Goal: Task Accomplishment & Management: Manage account settings

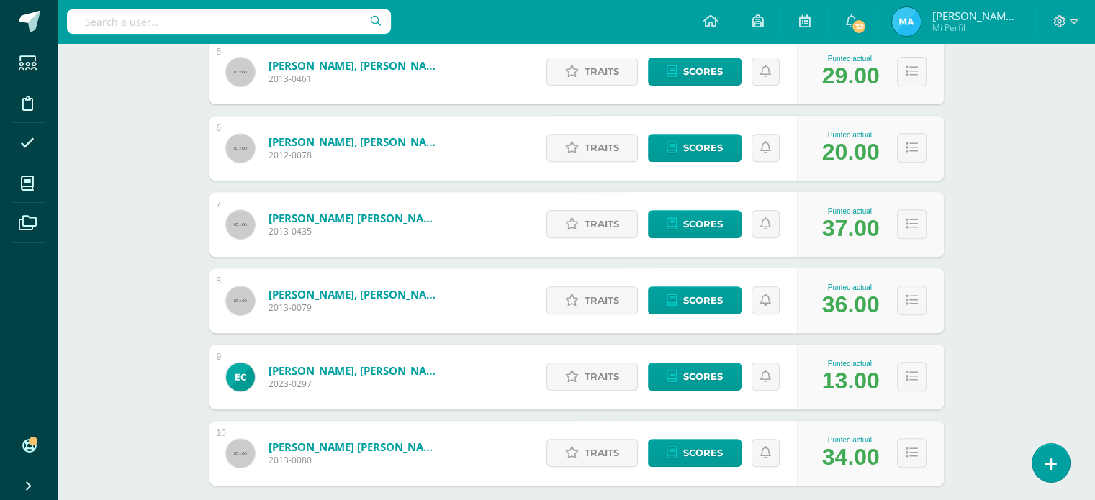
scroll to position [654, 0]
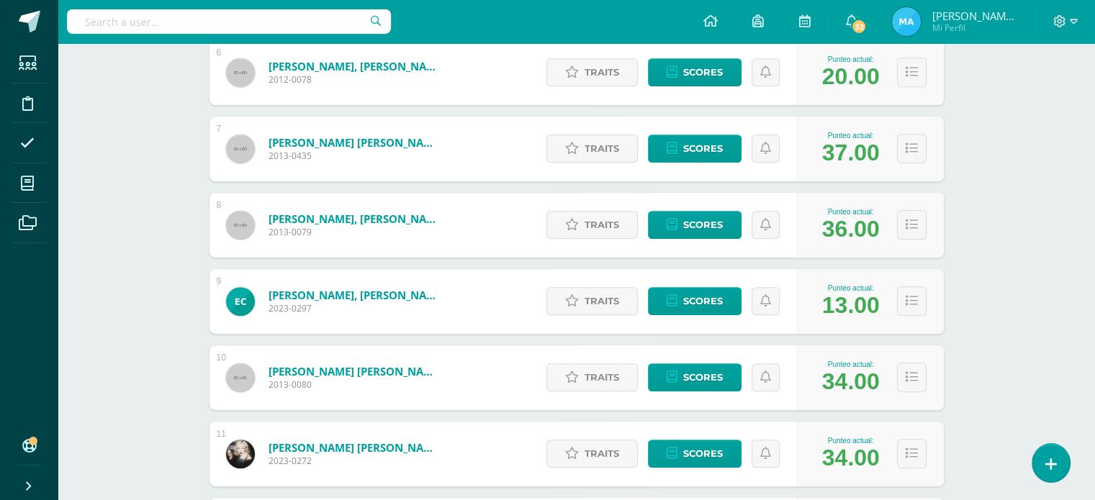
click at [1044, 253] on div "Writing Workshop Sexto Primaria "B" Herramientas Detalle de asistencias Activit…" at bounding box center [576, 326] width 1037 height 1875
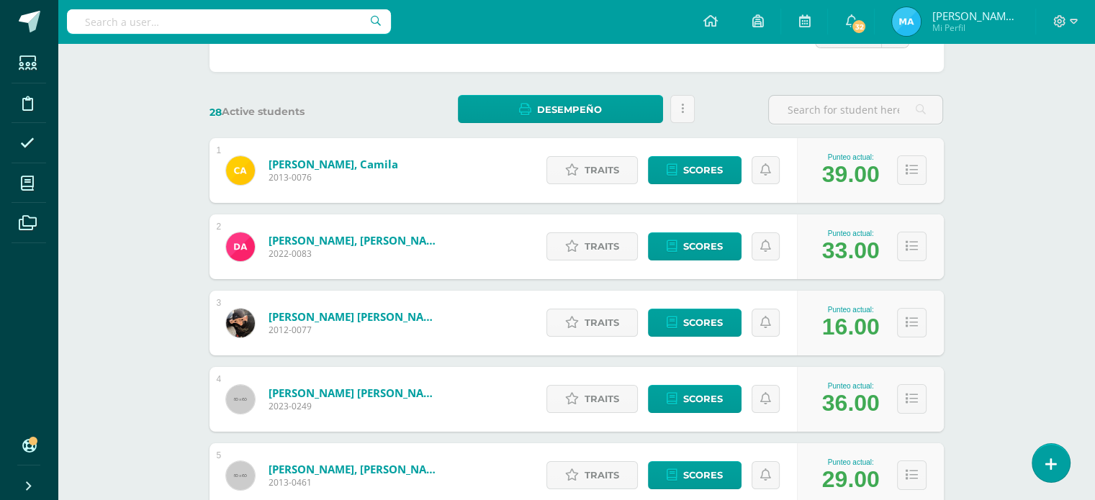
scroll to position [0, 0]
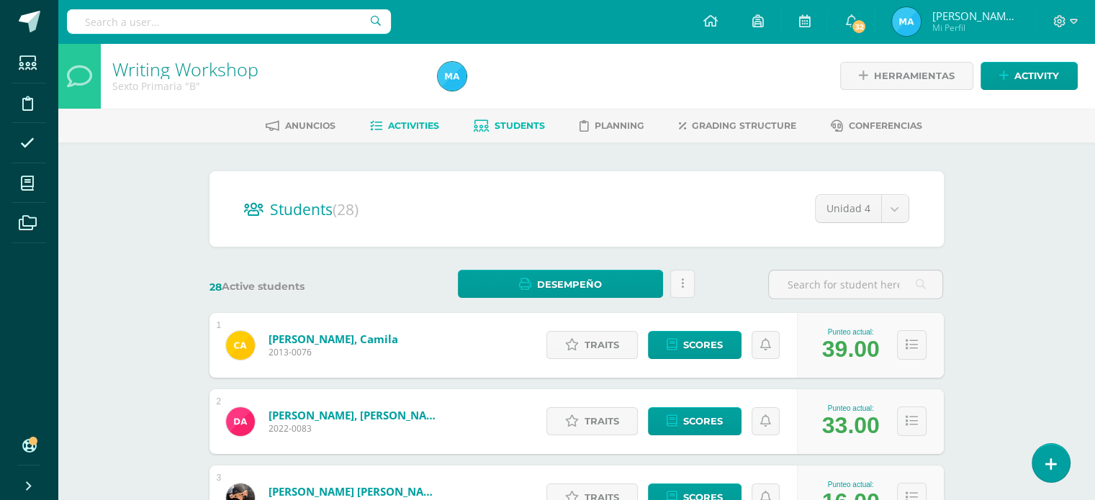
click at [399, 115] on link "Activities" at bounding box center [404, 125] width 69 height 23
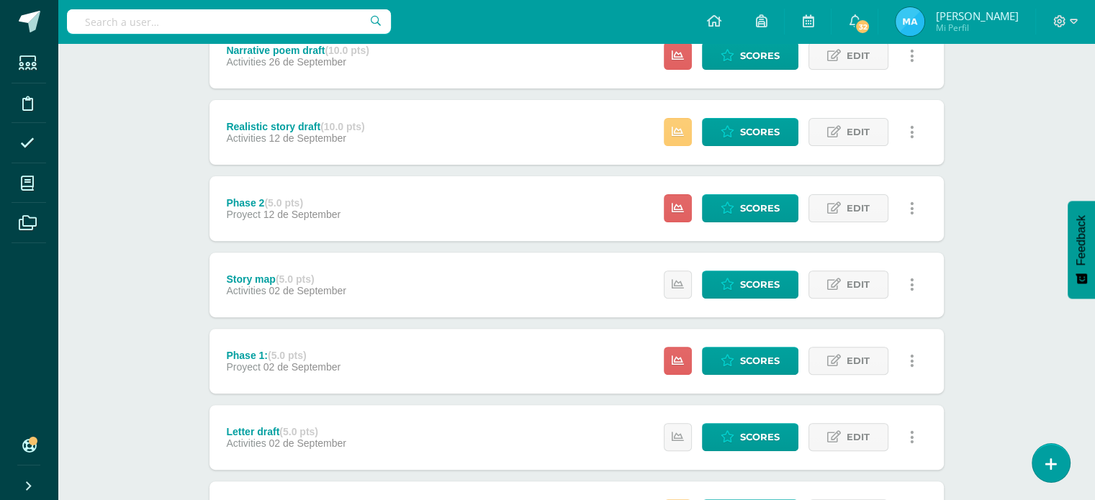
scroll to position [449, 0]
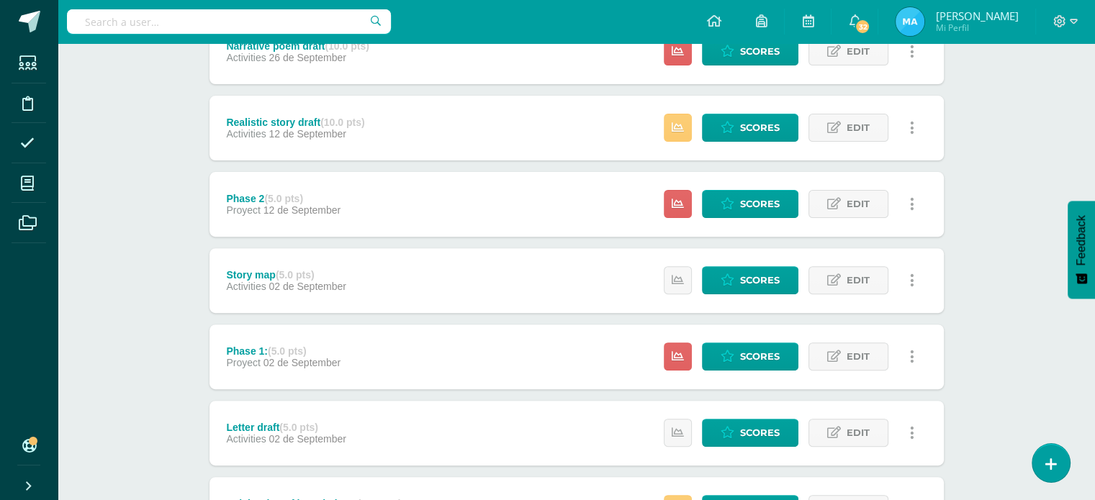
click at [907, 201] on link at bounding box center [912, 204] width 28 height 28
click at [859, 204] on span "Edit" at bounding box center [857, 204] width 23 height 27
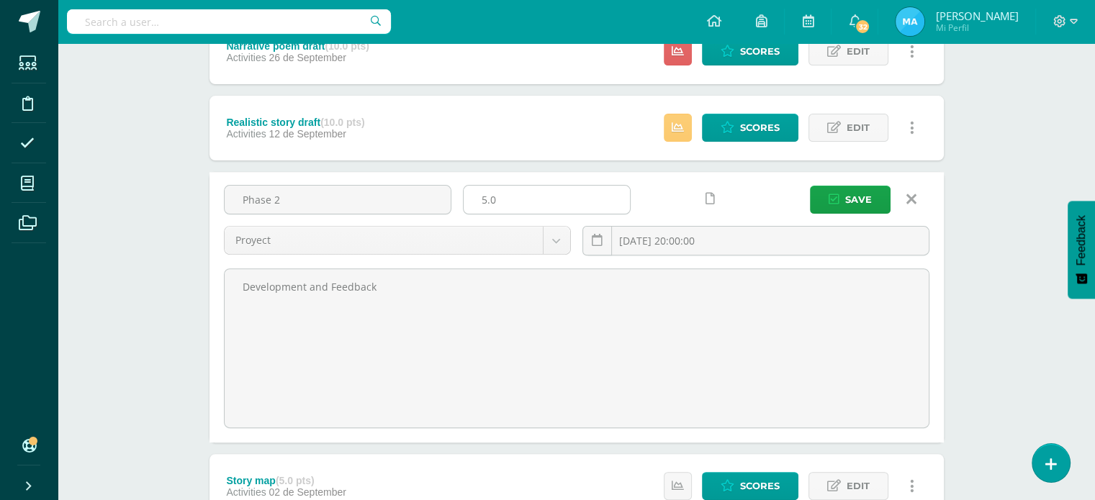
click at [571, 189] on input "5.0" at bounding box center [547, 200] width 166 height 28
type input "10"
click at [810, 186] on button "Save" at bounding box center [850, 200] width 81 height 28
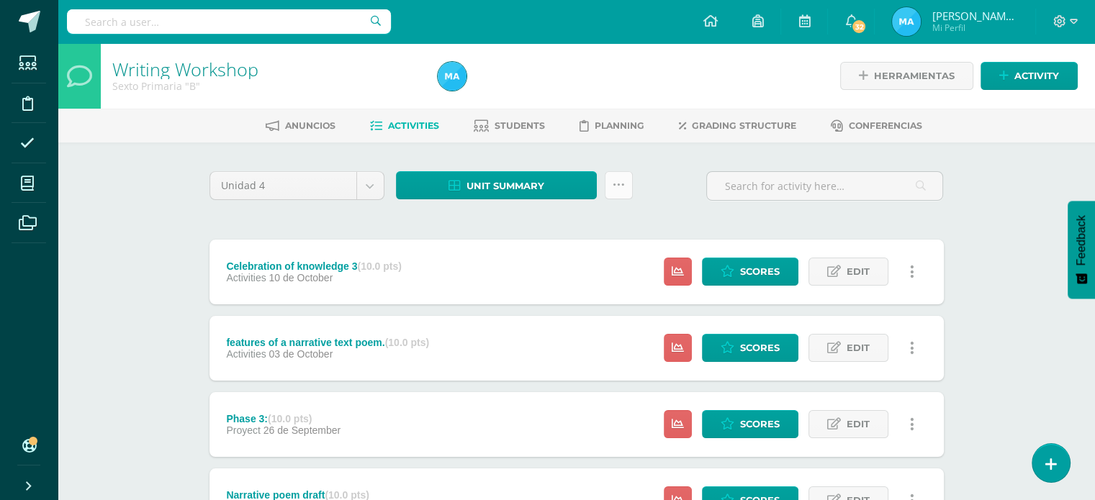
click at [626, 189] on link at bounding box center [619, 185] width 28 height 28
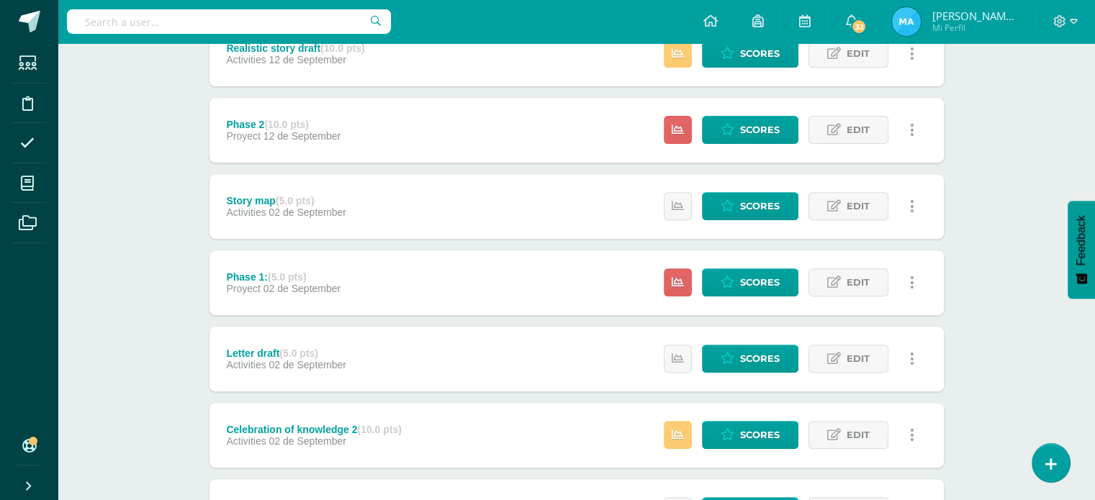
scroll to position [526, 0]
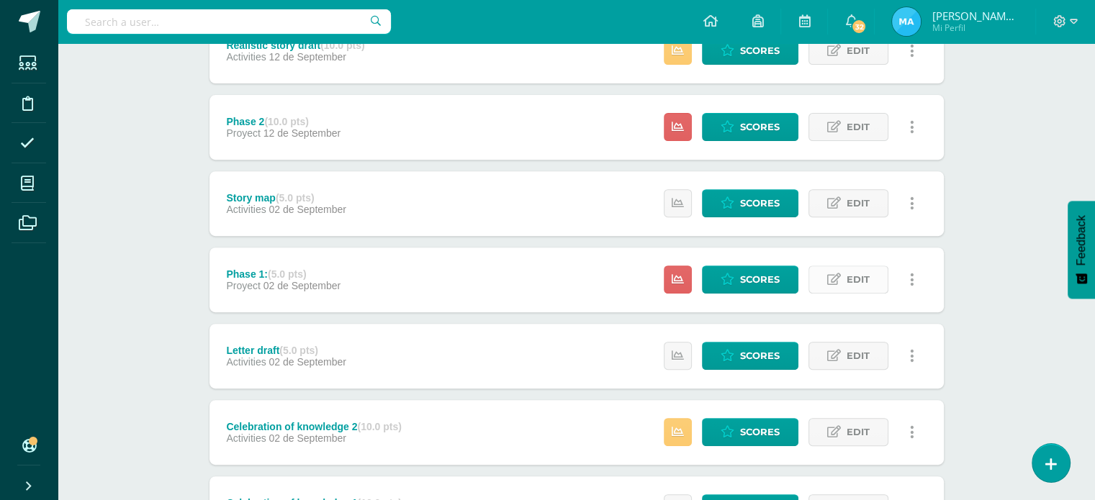
click at [855, 273] on span "Edit" at bounding box center [857, 279] width 23 height 27
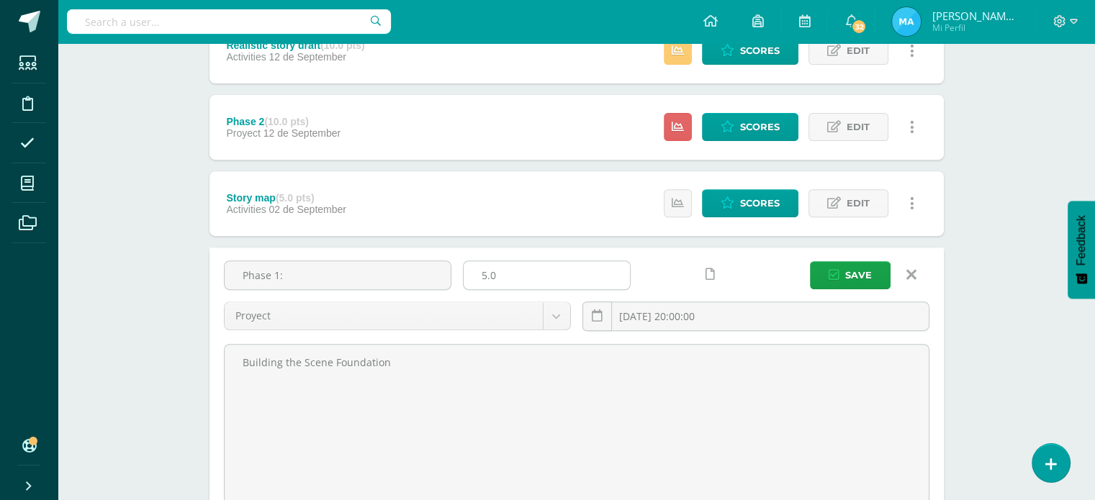
click at [560, 270] on input "5.0" at bounding box center [547, 275] width 166 height 28
type input "10"
click at [855, 270] on span "Save" at bounding box center [858, 275] width 27 height 27
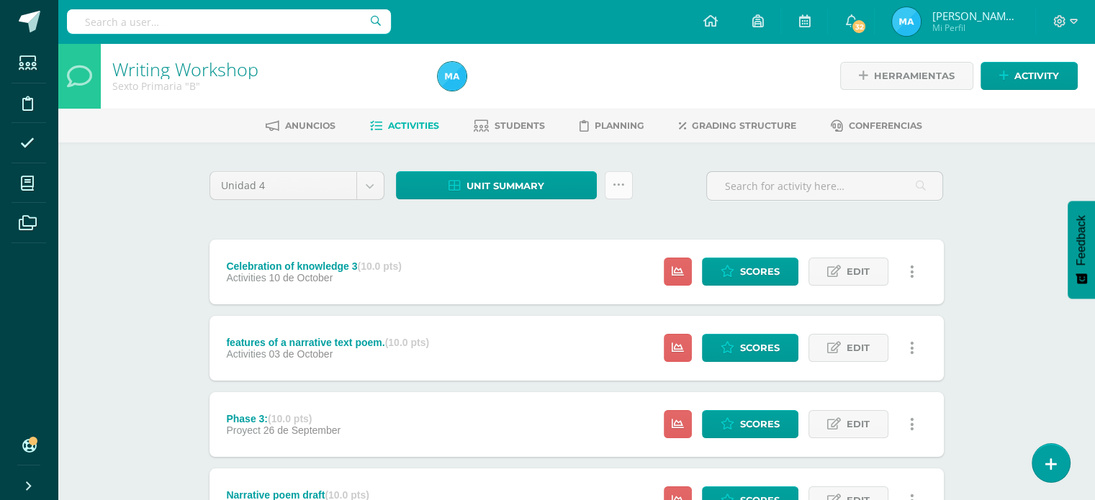
click at [616, 191] on link at bounding box center [619, 185] width 28 height 28
click at [580, 220] on link "Subir actividades en masa" at bounding box center [582, 230] width 158 height 35
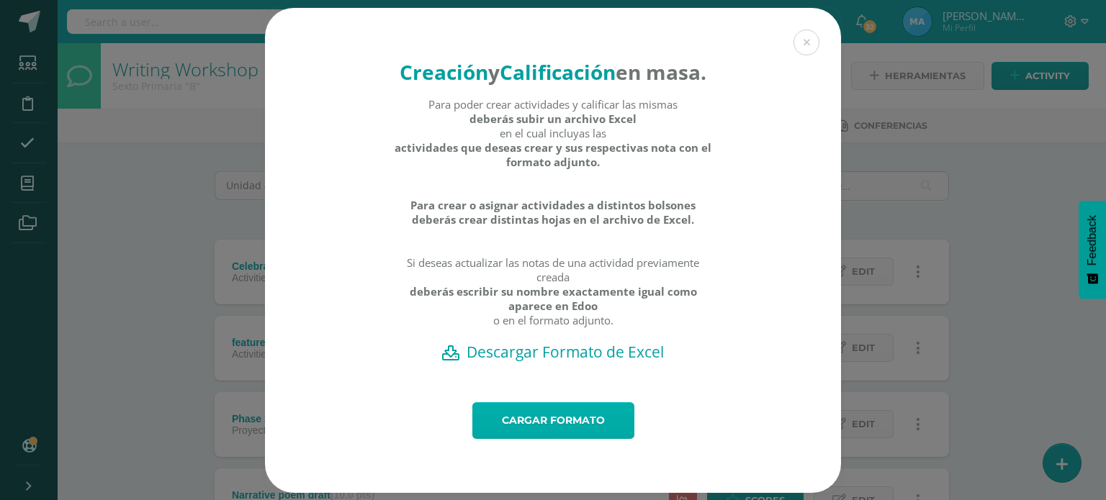
click at [550, 439] on link "Cargar formato" at bounding box center [553, 420] width 162 height 37
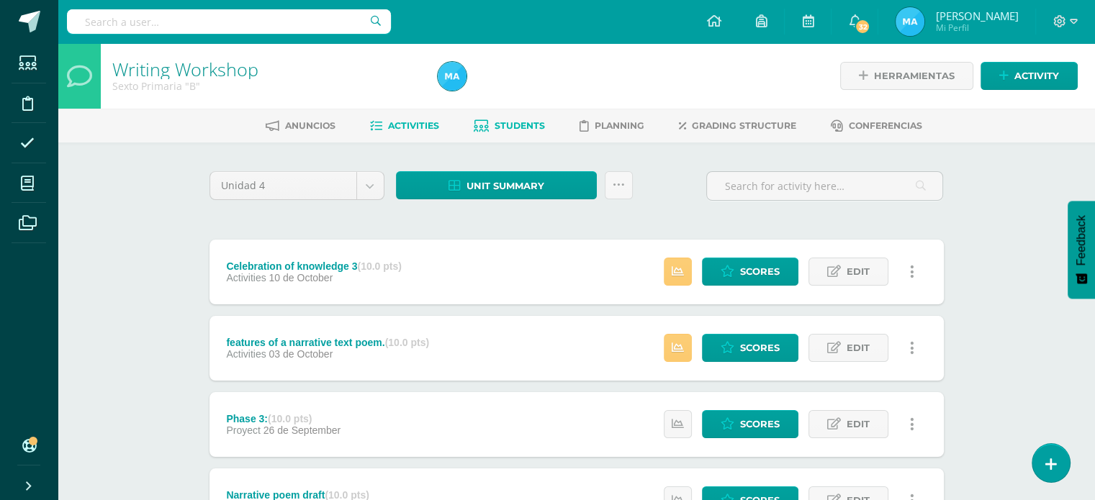
click at [507, 129] on span "Students" at bounding box center [519, 125] width 50 height 11
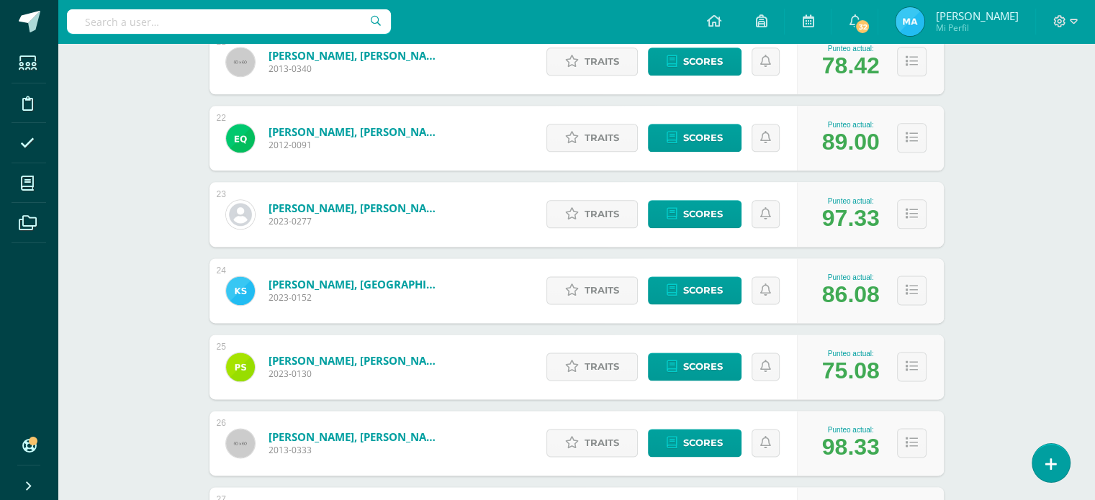
scroll to position [1788, 0]
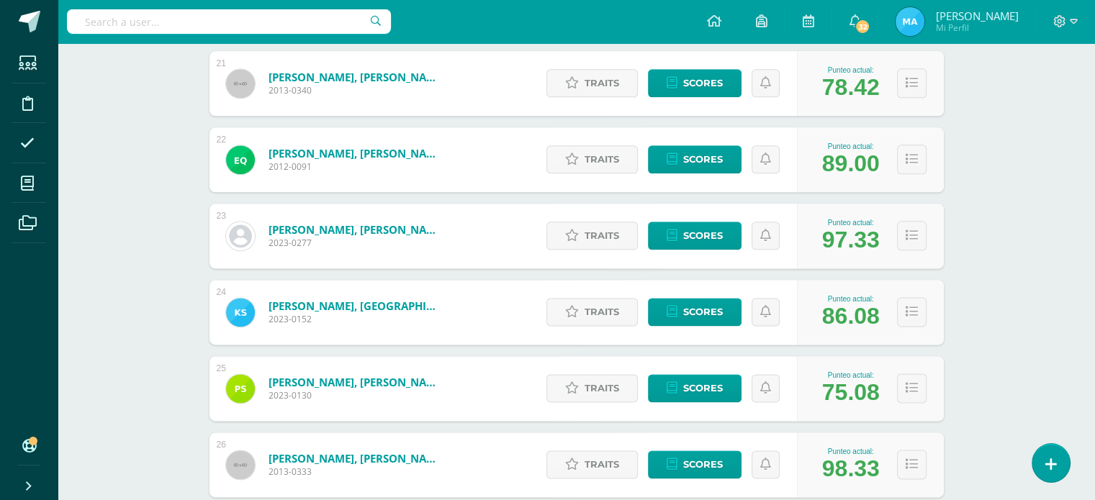
drag, startPoint x: 1001, startPoint y: 414, endPoint x: 1105, endPoint y: 391, distance: 106.2
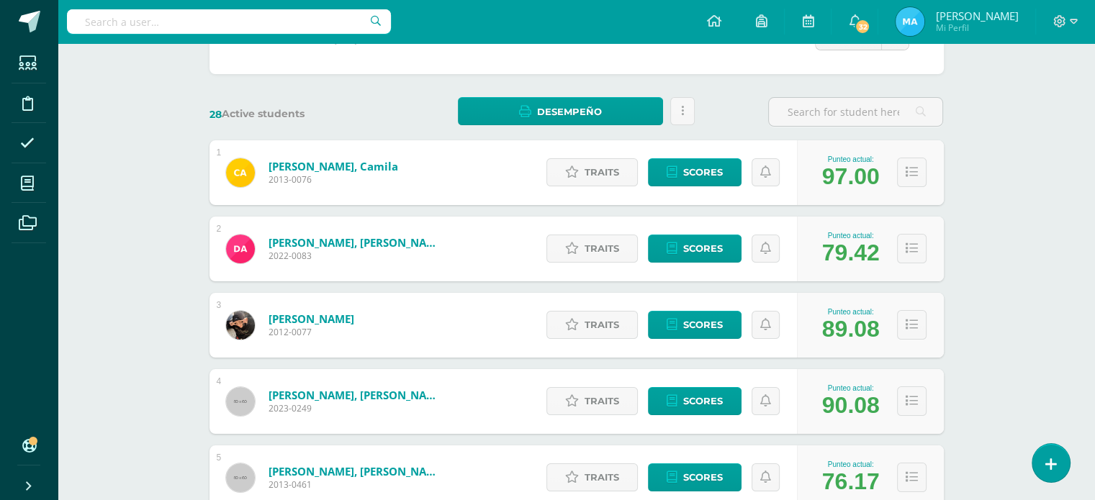
scroll to position [176, 0]
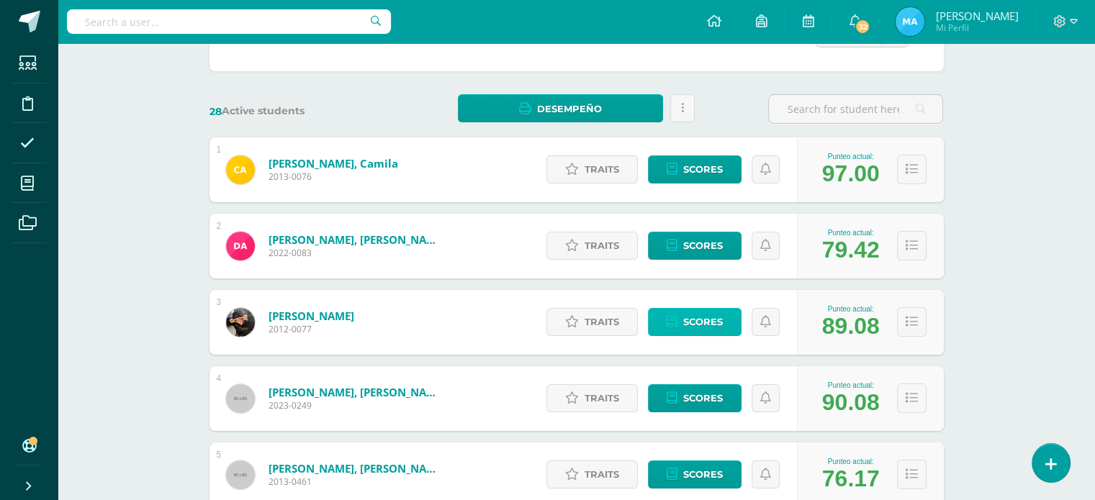
click at [710, 327] on span "Scores" at bounding box center [703, 322] width 40 height 27
